Goal: Task Accomplishment & Management: Use online tool/utility

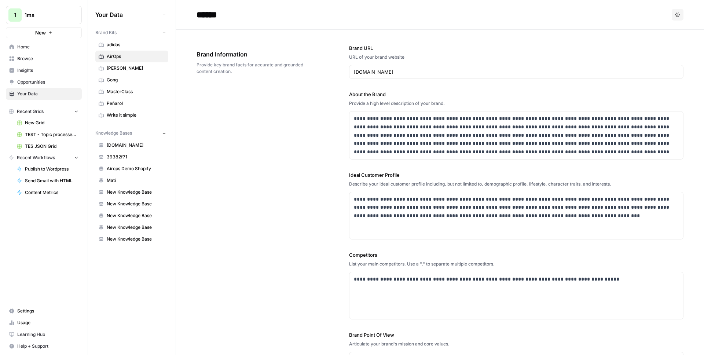
click at [434, 52] on div "Brand URL URL of your brand website www.airops.com" at bounding box center [516, 61] width 334 height 34
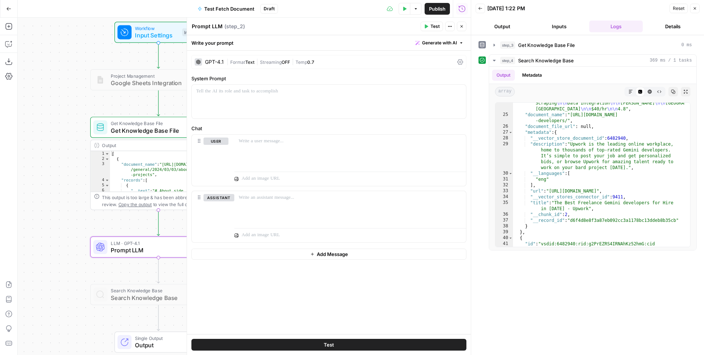
scroll to position [1170, 0]
click at [694, 10] on icon "button" at bounding box center [694, 8] width 4 height 4
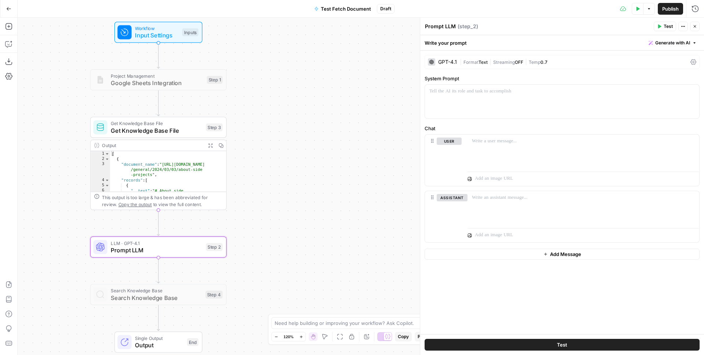
click at [693, 27] on icon "button" at bounding box center [694, 26] width 4 height 4
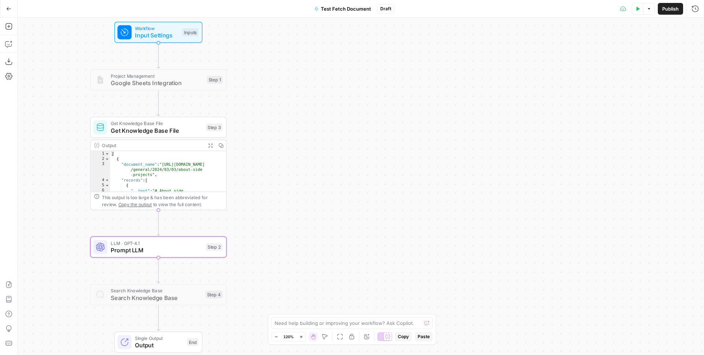
click at [443, 110] on div "Workflow Input Settings Inputs Project Management Google Sheets Integration Ste…" at bounding box center [361, 186] width 686 height 337
